Goal: Task Accomplishment & Management: Complete application form

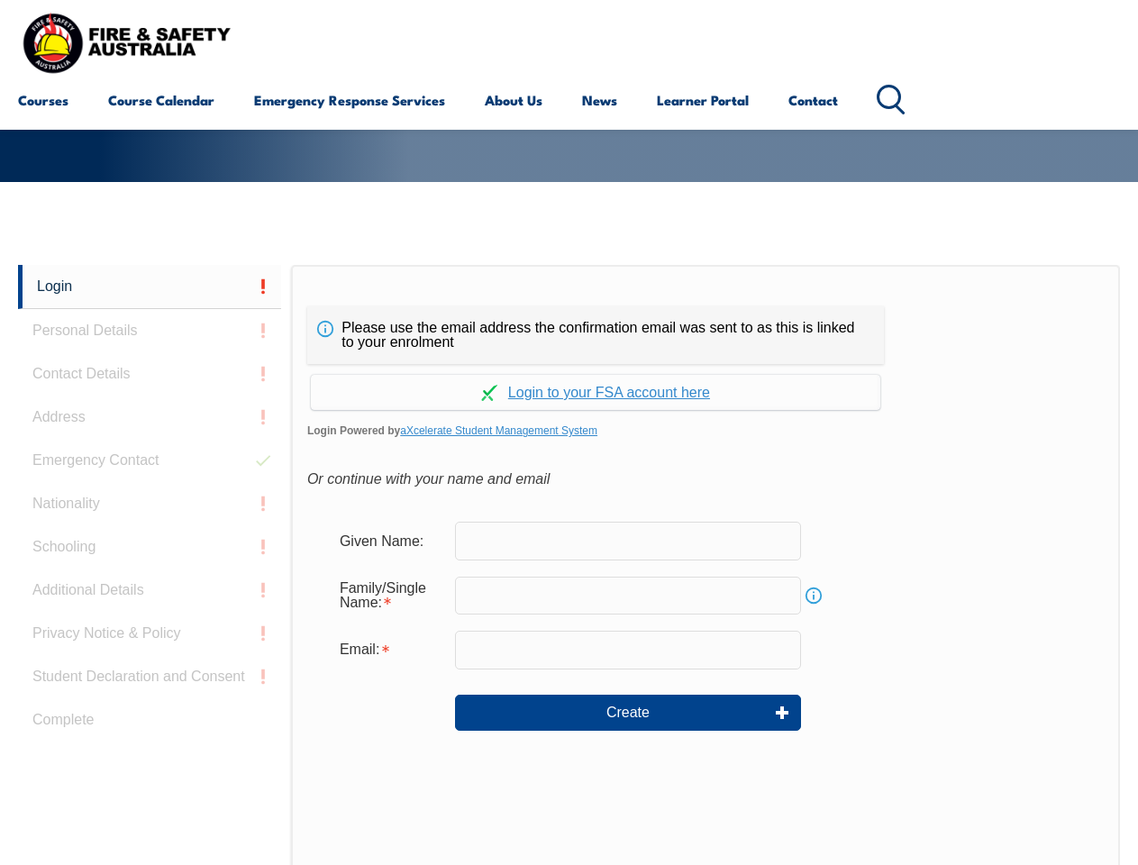
click at [569, 292] on div "Please use the email address the confirmation email was sent to as this is link…" at bounding box center [705, 643] width 829 height 756
click at [569, 565] on form "Given Name: Family/Single Name: Info Email: Create" at bounding box center [705, 639] width 797 height 270
click at [150, 287] on link "Login" at bounding box center [149, 287] width 263 height 44
click at [150, 331] on div "Login Personal Details Contact Details Address Emergency Contact Nationality Sc…" at bounding box center [154, 715] width 273 height 900
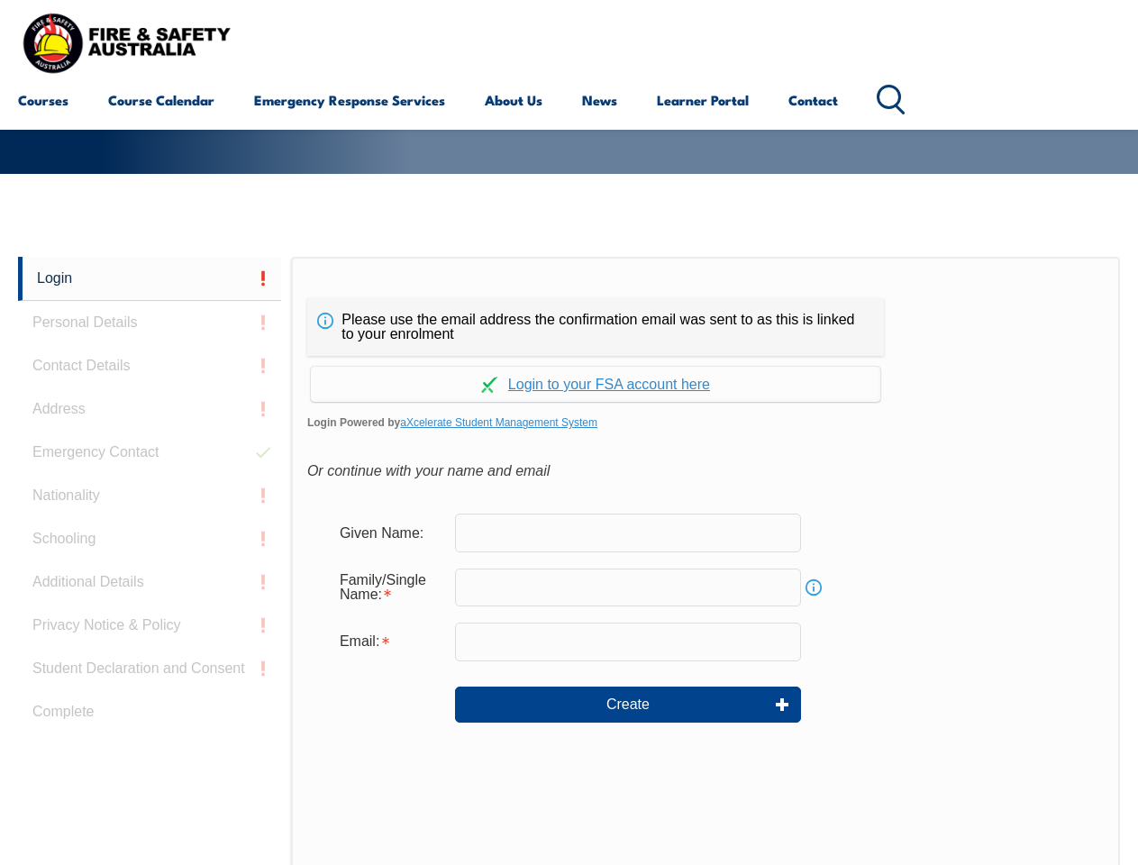
click at [150, 374] on div "Login Personal Details Contact Details Address Emergency Contact Nationality Sc…" at bounding box center [154, 707] width 273 height 900
click at [150, 417] on div "Login Personal Details Contact Details Address Emergency Contact Nationality Sc…" at bounding box center [154, 707] width 273 height 900
click at [150, 461] on div "Login Personal Details Contact Details Address Emergency Contact Nationality Sc…" at bounding box center [154, 707] width 273 height 900
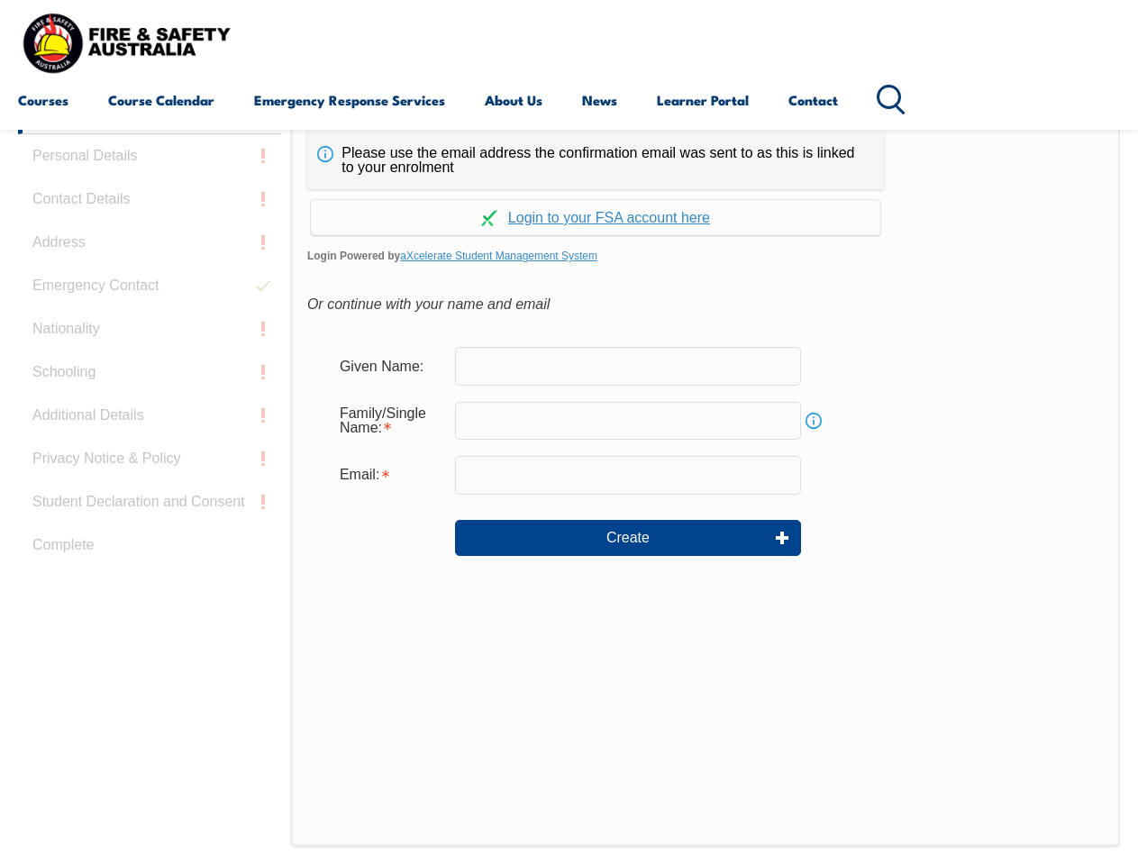
click at [150, 504] on div "Login Personal Details Contact Details Address Emergency Contact Nationality Sc…" at bounding box center [154, 540] width 273 height 900
click at [150, 547] on div "Login Personal Details Contact Details Address Emergency Contact Nationality Sc…" at bounding box center [154, 540] width 273 height 900
click at [150, 590] on div "Login Personal Details Contact Details Address Emergency Contact Nationality Sc…" at bounding box center [154, 540] width 273 height 900
